Goal: Task Accomplishment & Management: Manage account settings

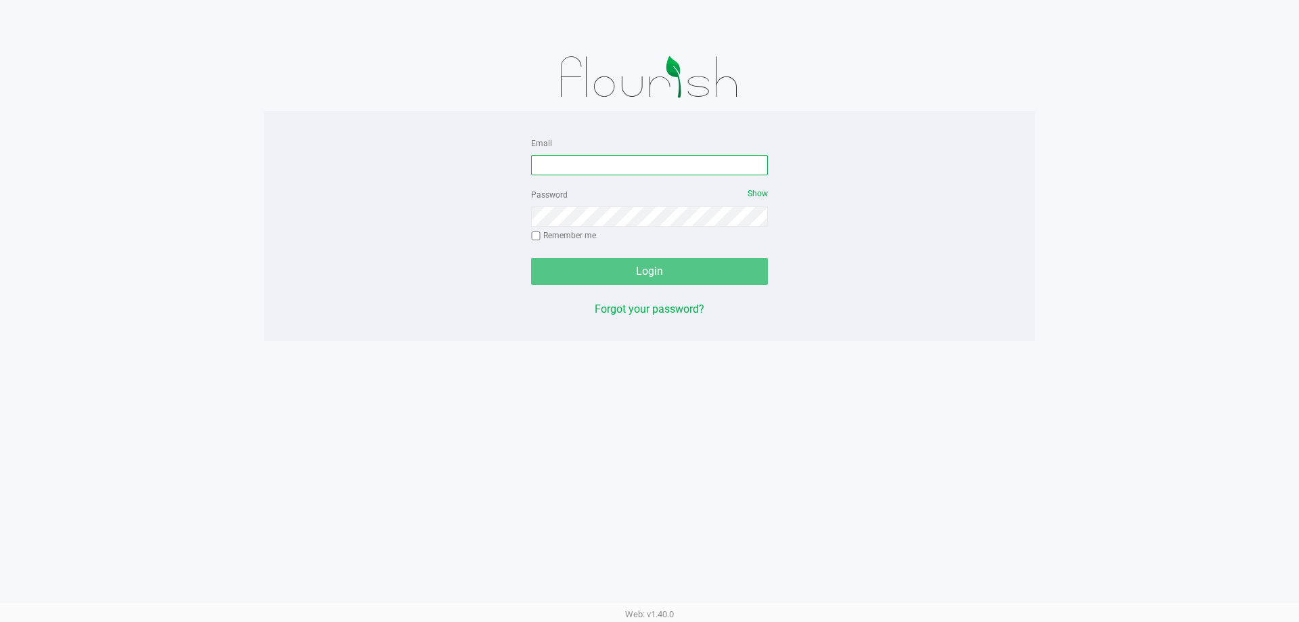
click at [692, 165] on input "Email" at bounding box center [649, 165] width 237 height 20
type input "[EMAIL_ADDRESS][DOMAIN_NAME]"
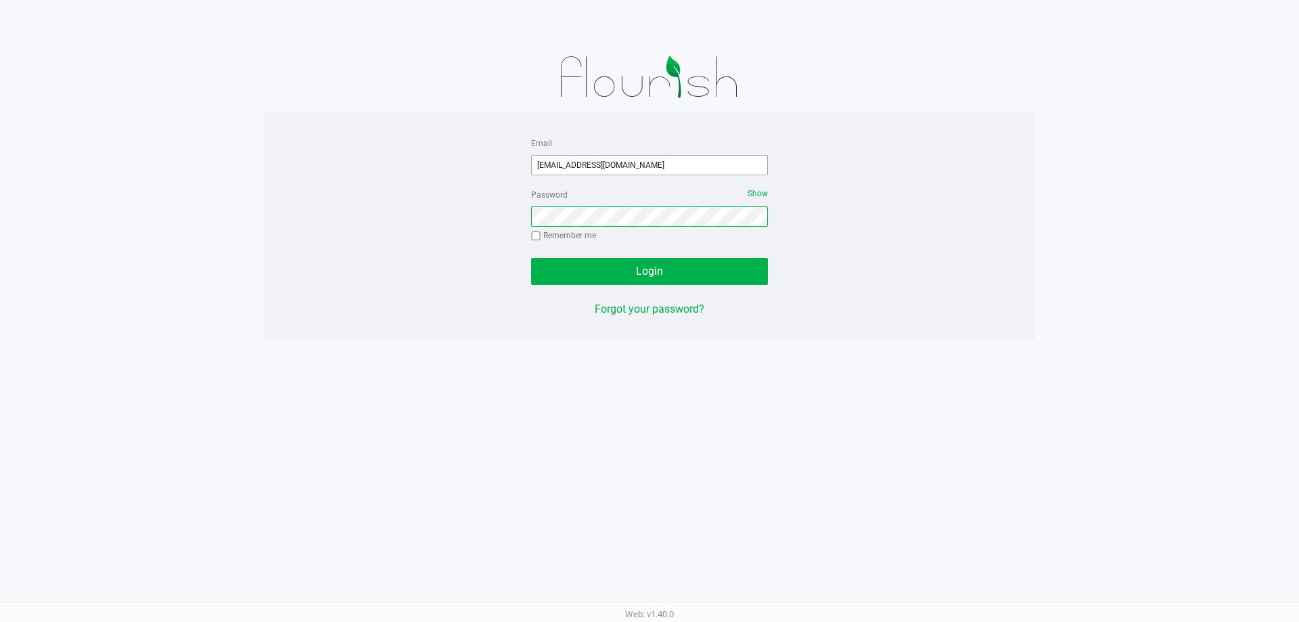
click at [531, 258] on button "Login" at bounding box center [649, 271] width 237 height 27
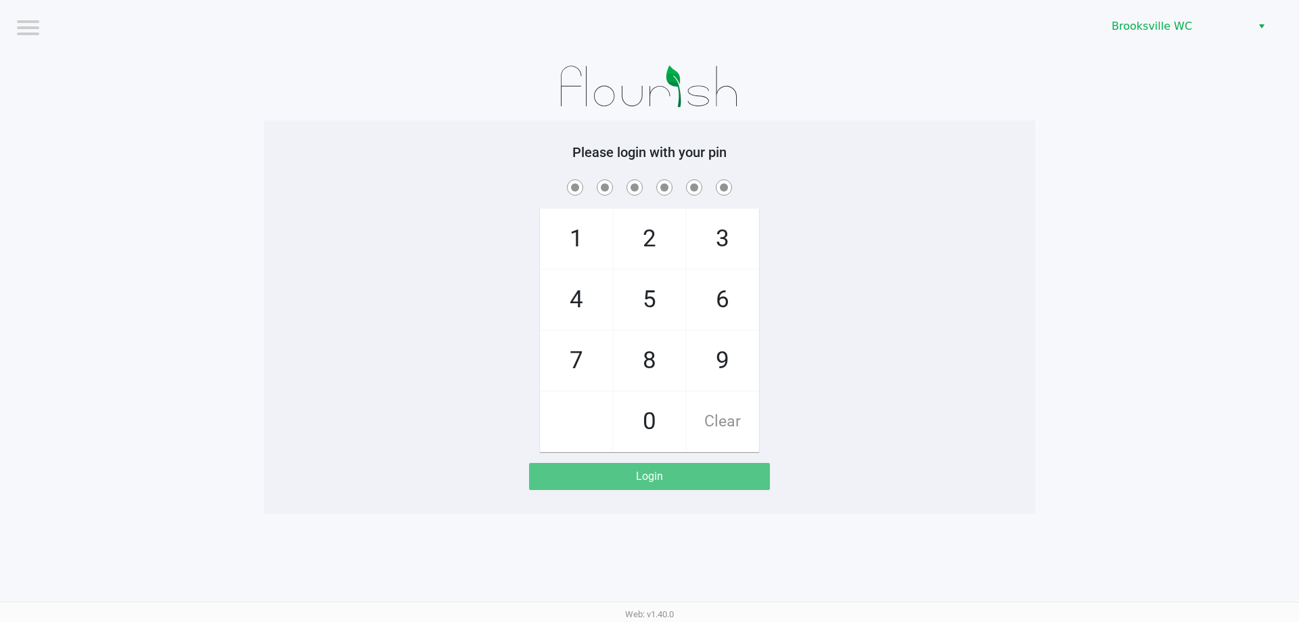
click at [507, 135] on div "Please login with your pin 1 4 7 2 5 8 0 3 6 9 Clear Login" at bounding box center [649, 316] width 771 height 393
checkbox input "true"
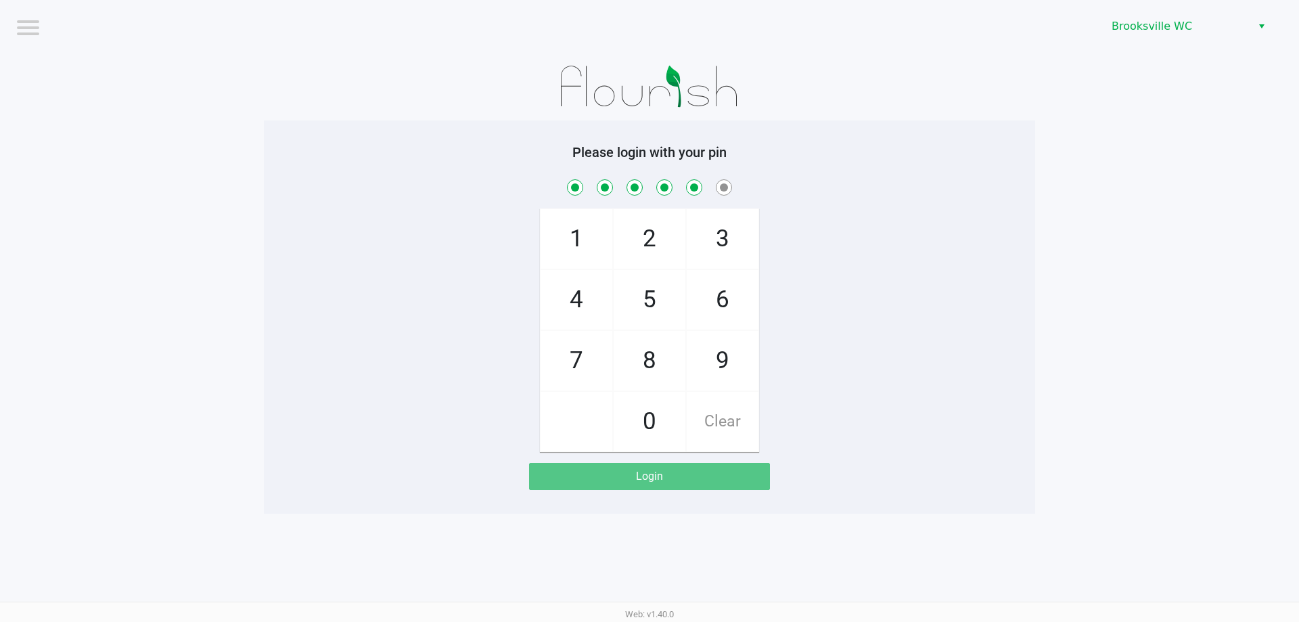
checkbox input "true"
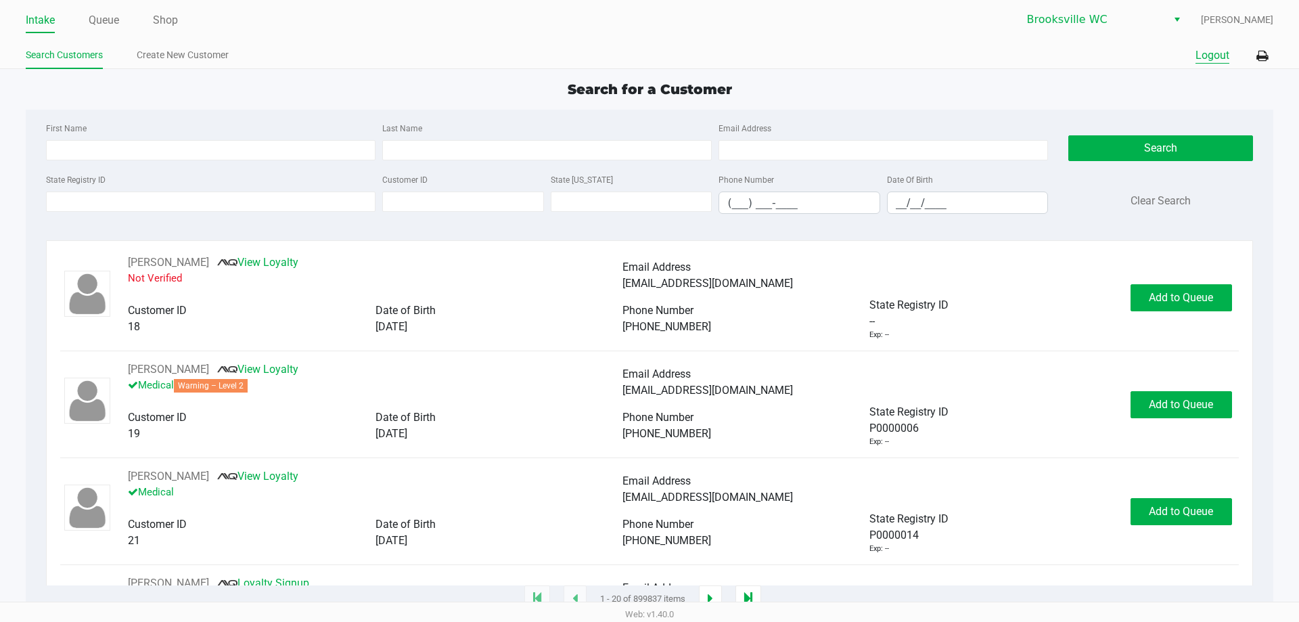
click at [1216, 60] on button "Logout" at bounding box center [1213, 55] width 34 height 16
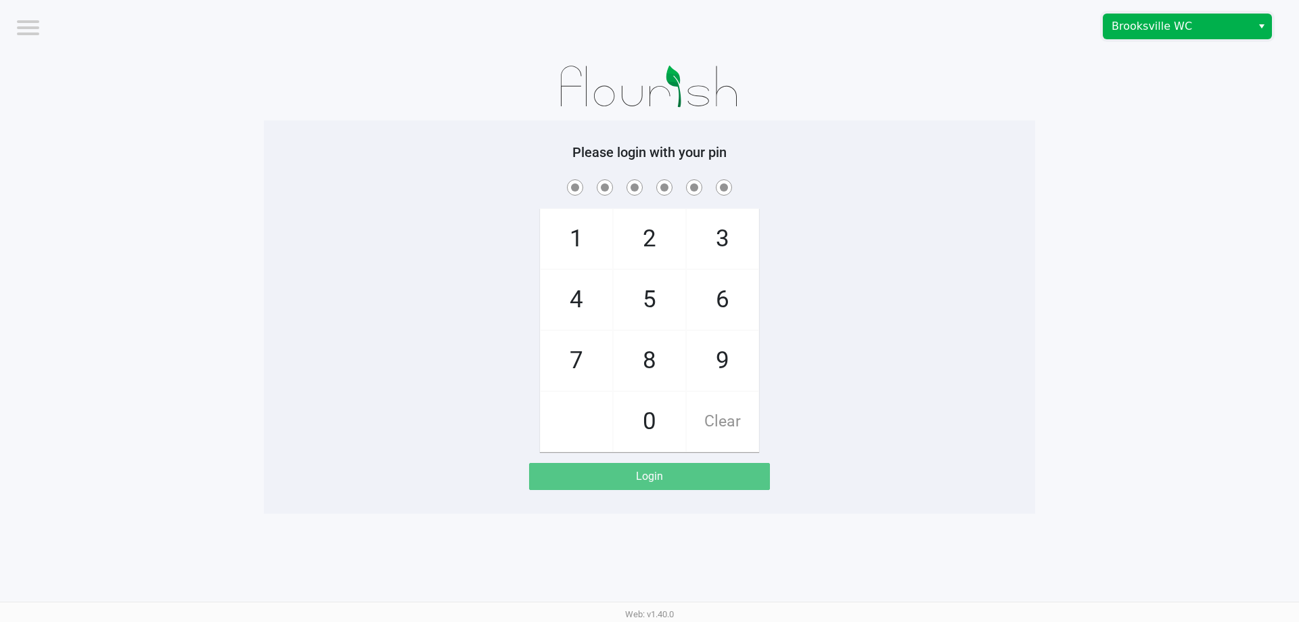
click at [1194, 30] on span "Brooksville WC" at bounding box center [1178, 26] width 132 height 16
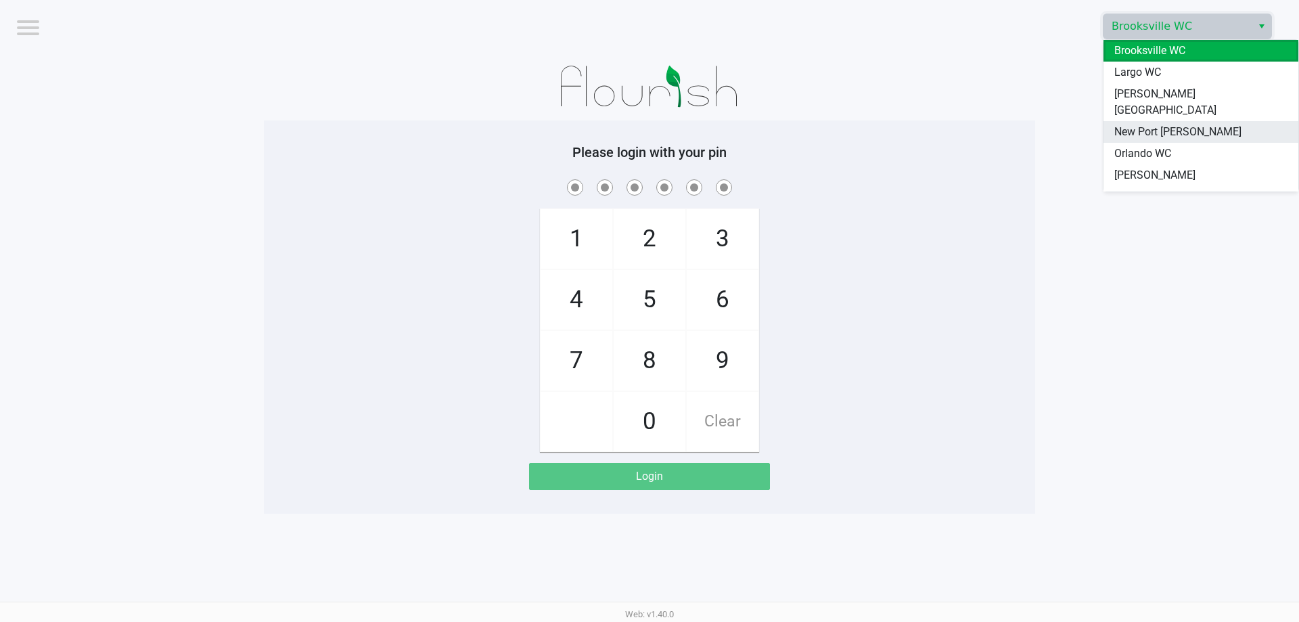
click at [1177, 121] on li "New Port [PERSON_NAME]" at bounding box center [1201, 132] width 195 height 22
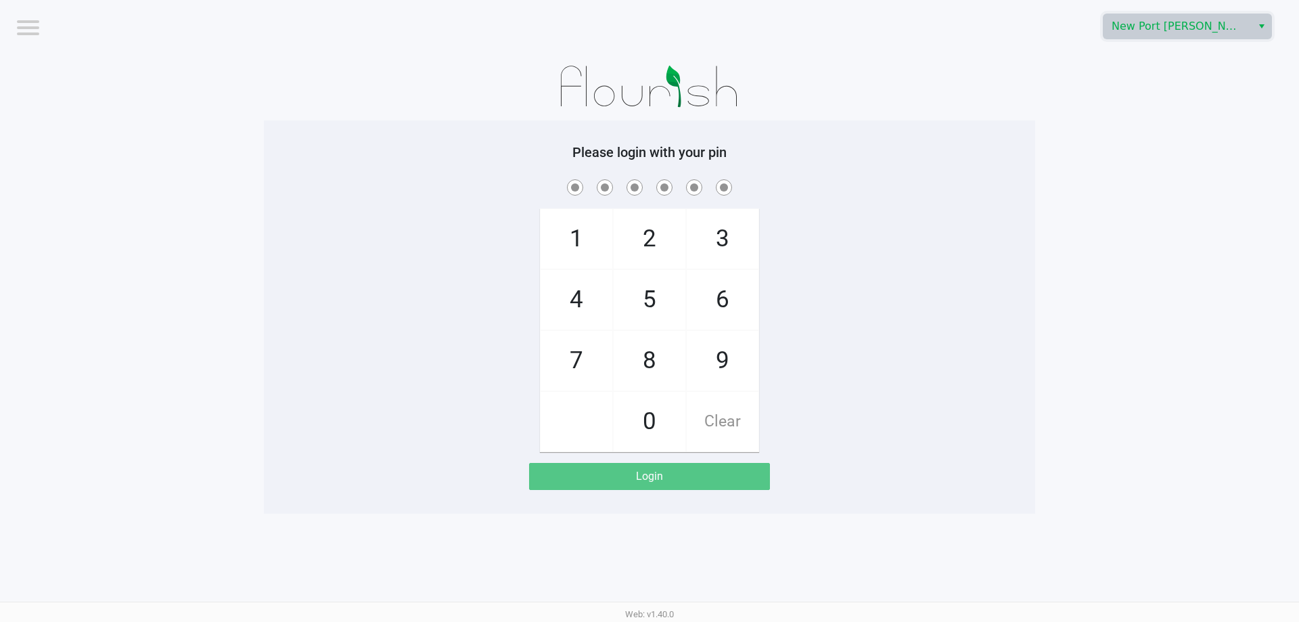
click at [915, 281] on div "1 4 7 2 5 8 0 3 6 9 Clear" at bounding box center [649, 314] width 771 height 275
click at [656, 300] on span "5" at bounding box center [650, 300] width 72 height 60
checkbox input "true"
click at [741, 235] on span "3" at bounding box center [723, 239] width 72 height 60
checkbox input "true"
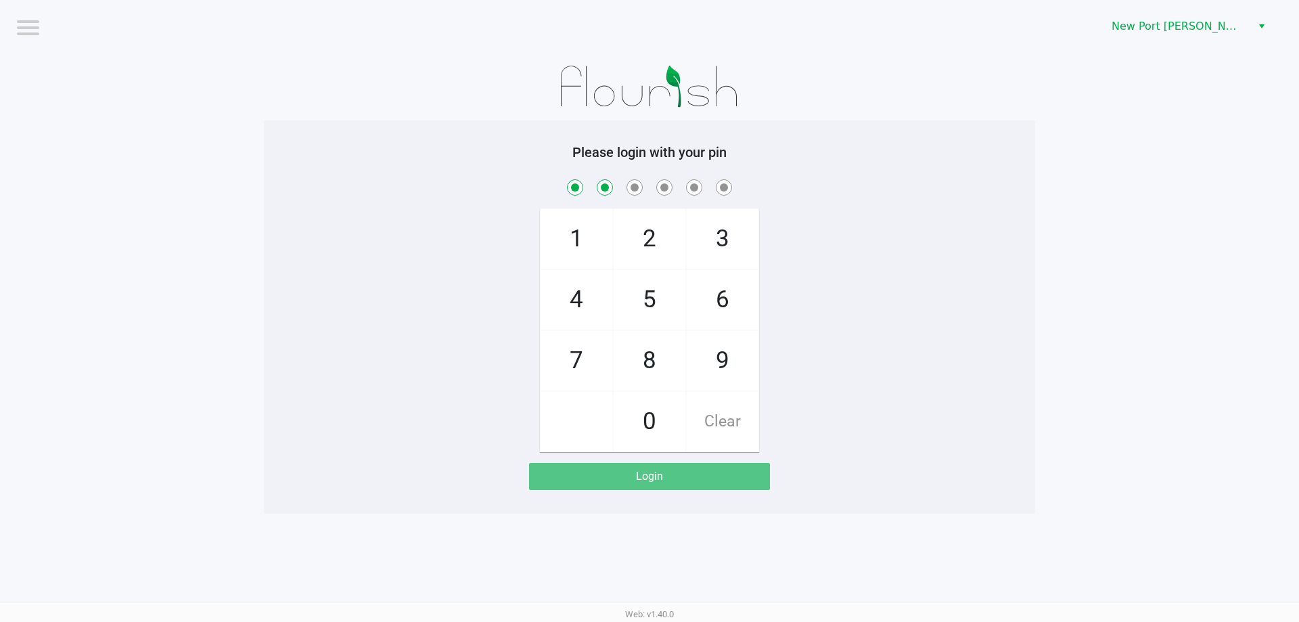
click at [639, 417] on span "0" at bounding box center [650, 422] width 72 height 60
checkbox input "true"
click at [721, 296] on span "6" at bounding box center [723, 300] width 72 height 60
checkbox input "true"
click at [725, 363] on span "9" at bounding box center [723, 361] width 72 height 60
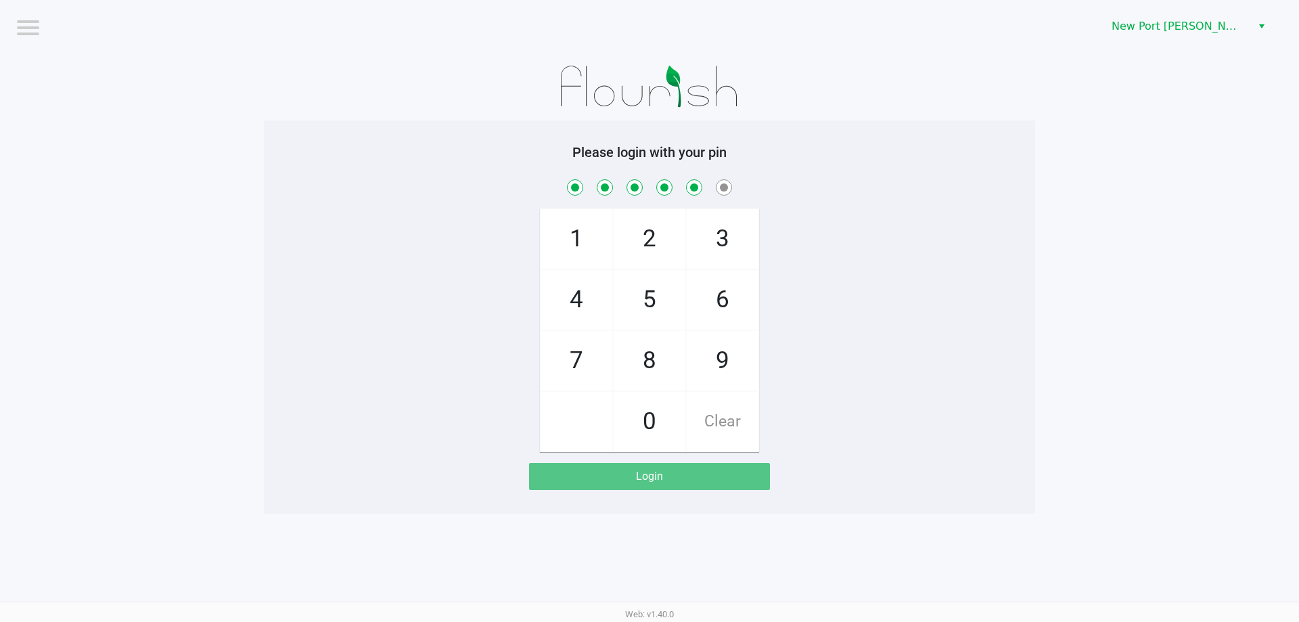
checkbox input "true"
click at [596, 352] on span "7" at bounding box center [577, 361] width 72 height 60
checkbox input "true"
